Goal: Find specific page/section: Find specific page/section

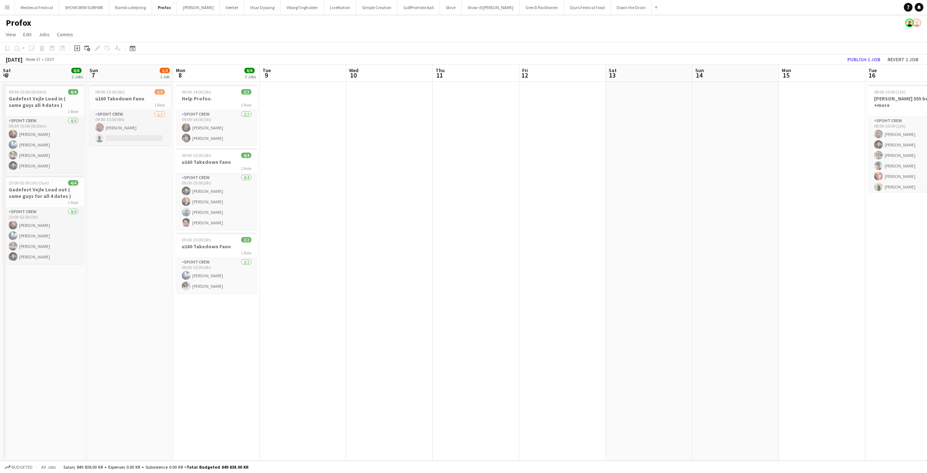
scroll to position [0, 220]
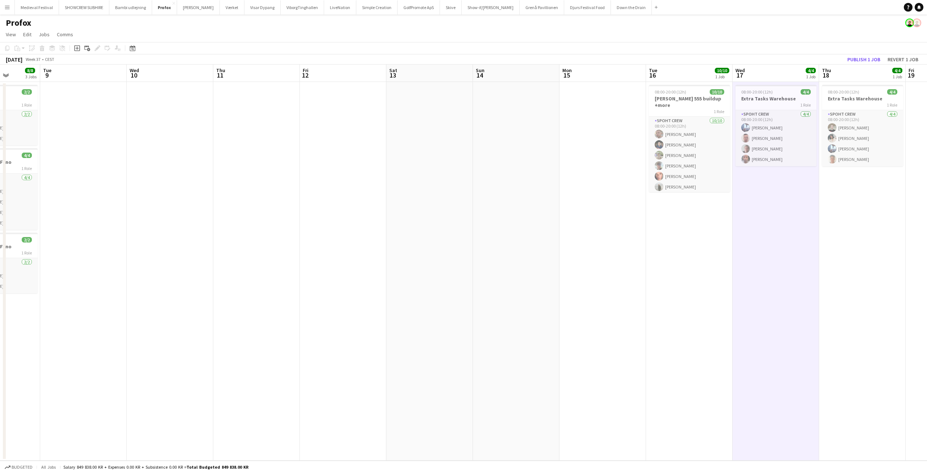
click at [11, 9] on button "Menu" at bounding box center [7, 7] width 14 height 14
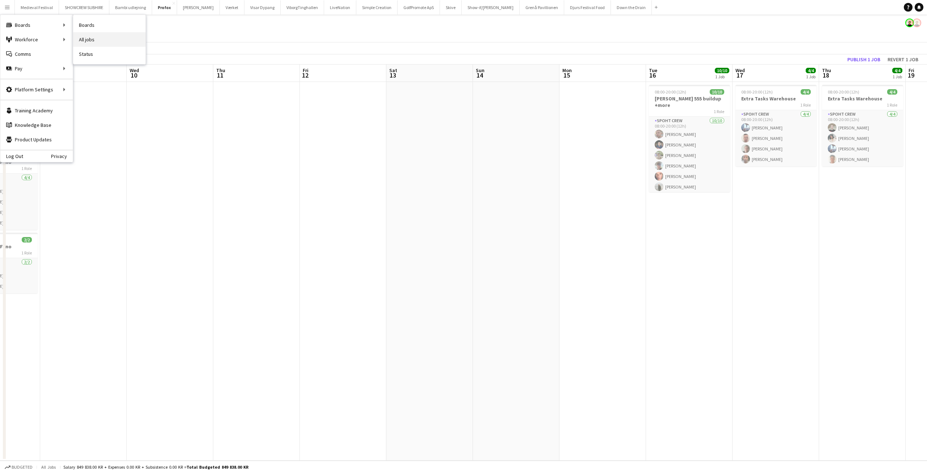
click at [90, 40] on link "All jobs" at bounding box center [109, 39] width 72 height 14
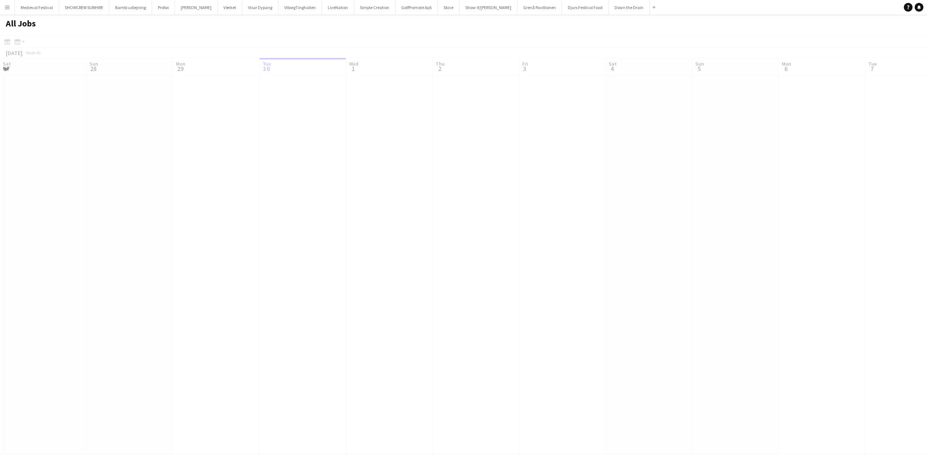
scroll to position [0, 173]
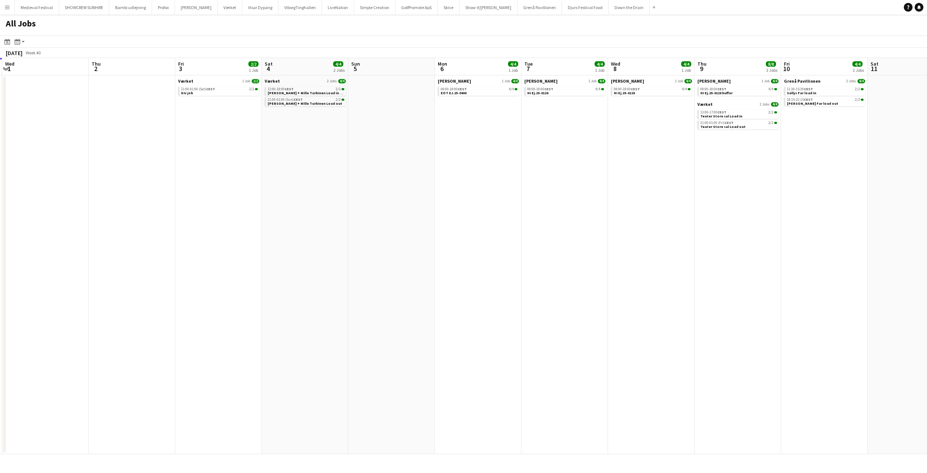
drag, startPoint x: 453, startPoint y: 255, endPoint x: 276, endPoint y: 232, distance: 179.1
click at [276, 232] on app-calendar-viewport "Sun 28 Mon 29 4/4 1 Job Tue 30 Wed 1 Thu 2 Fri 3 2/2 1 Job Sat 4 4/4 2 Jobs Sun…" at bounding box center [463, 256] width 927 height 396
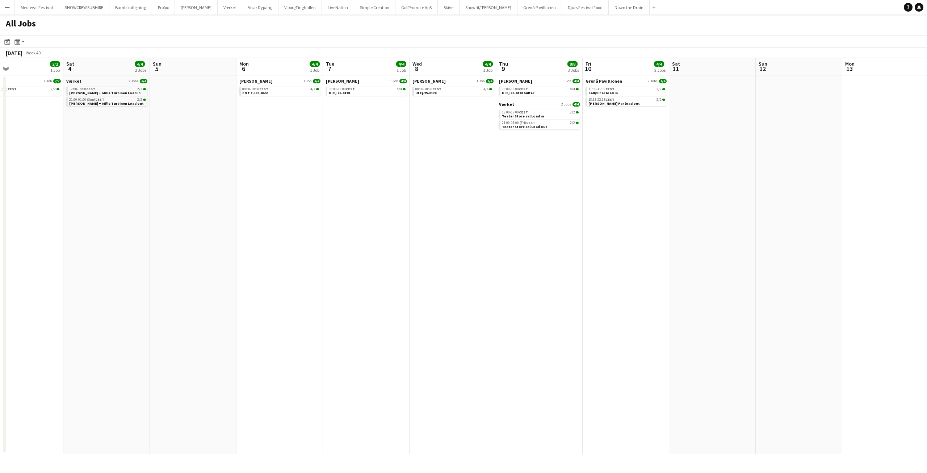
scroll to position [0, 229]
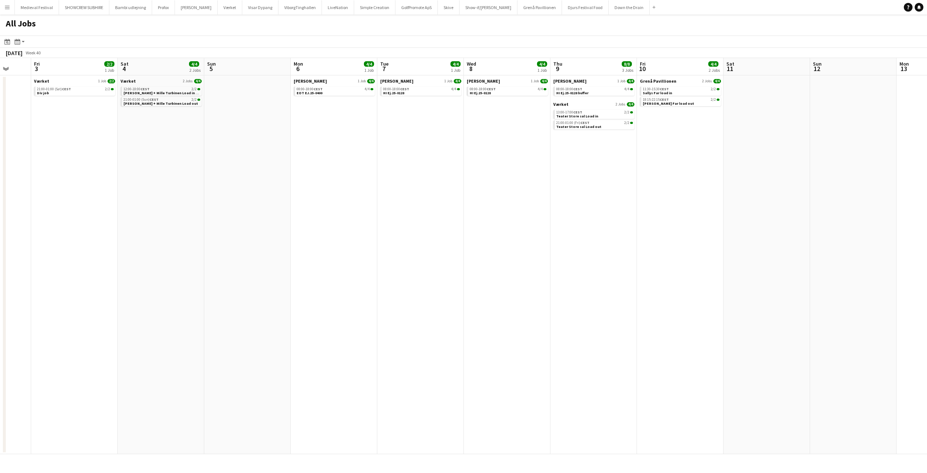
click at [401, 204] on app-all-jobs "All Jobs Date picker [DATE] [DATE] [DATE] M [DATE] T [DATE] W [DATE] T [DATE] F…" at bounding box center [463, 233] width 927 height 439
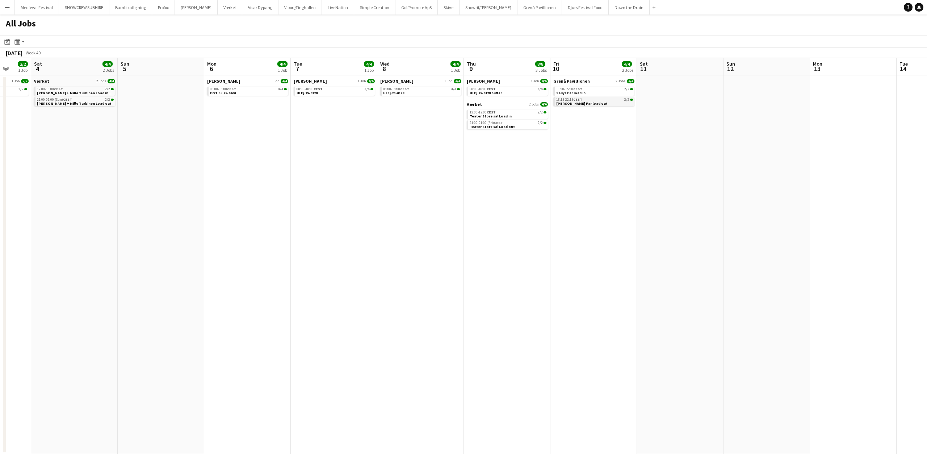
click at [614, 100] on div "18:15-22:15 CEST 2/2" at bounding box center [594, 100] width 77 height 4
